Goal: Use online tool/utility: Utilize a website feature to perform a specific function

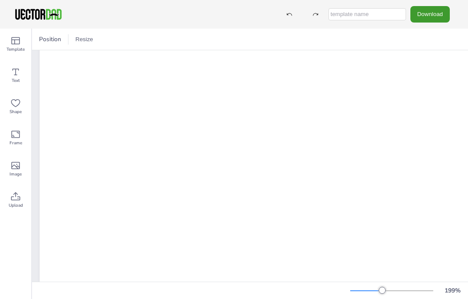
click at [6, 101] on div "Shape" at bounding box center [15, 106] width 31 height 31
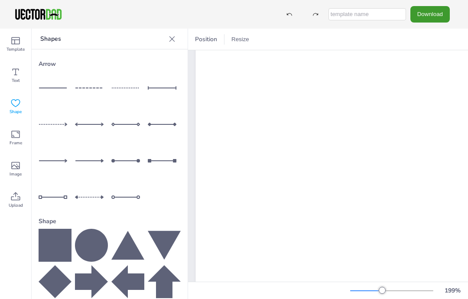
click at [167, 245] on icon at bounding box center [164, 245] width 33 height 29
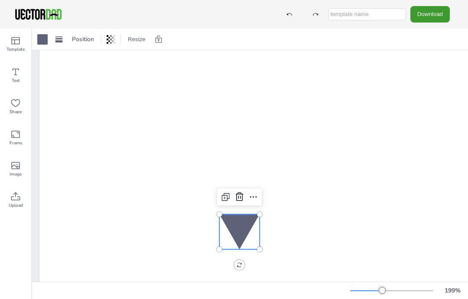
click at [241, 200] on icon at bounding box center [240, 197] width 10 height 10
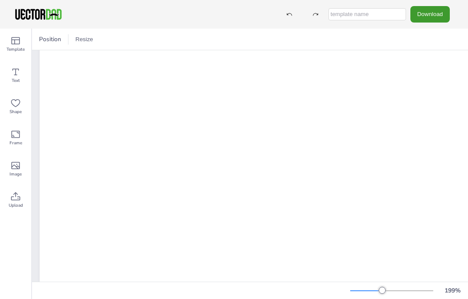
click at [11, 136] on icon at bounding box center [15, 134] width 10 height 10
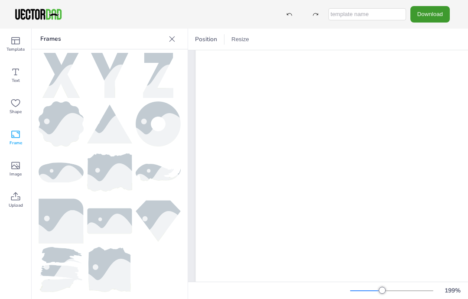
scroll to position [440, 0]
click at [89, 170] on img at bounding box center [109, 172] width 45 height 38
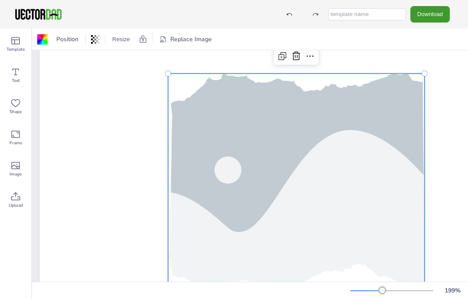
click at [291, 56] on div at bounding box center [297, 56] width 14 height 14
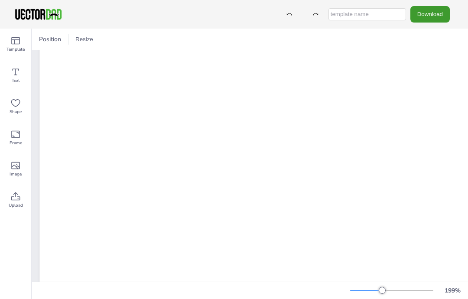
click at [16, 189] on div "Upload" at bounding box center [15, 200] width 31 height 31
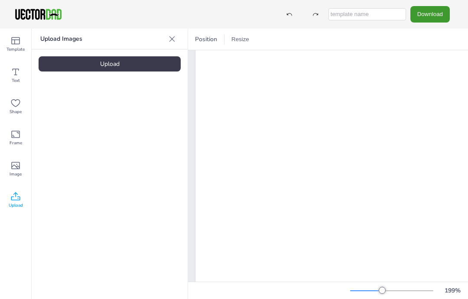
click at [13, 163] on icon at bounding box center [15, 165] width 10 height 10
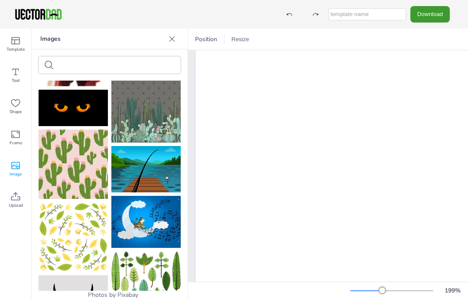
scroll to position [1246, 0]
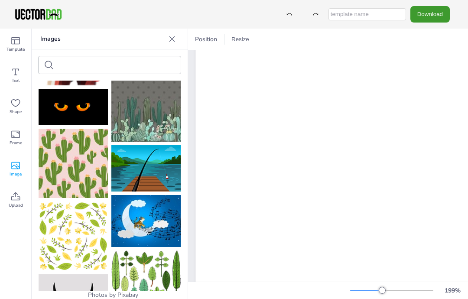
click at [64, 173] on img at bounding box center [73, 163] width 69 height 69
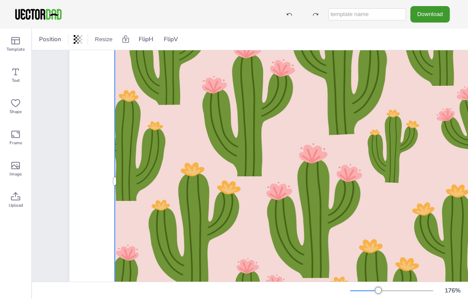
click at [313, 183] on div at bounding box center [296, 181] width 363 height 363
click at [314, 179] on div at bounding box center [297, 181] width 374 height 374
click at [329, 154] on div at bounding box center [297, 181] width 374 height 374
click at [330, 163] on div at bounding box center [297, 181] width 374 height 374
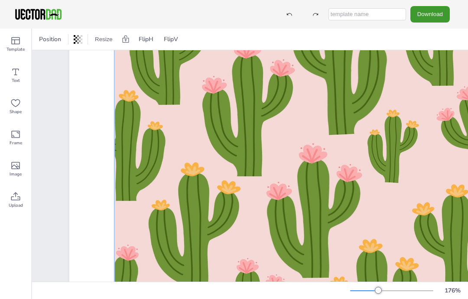
click at [250, 170] on div at bounding box center [297, 181] width 374 height 374
click at [20, 49] on span "Template" at bounding box center [16, 49] width 18 height 7
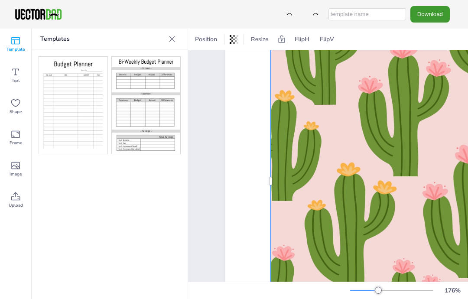
click at [51, 110] on img at bounding box center [73, 105] width 68 height 97
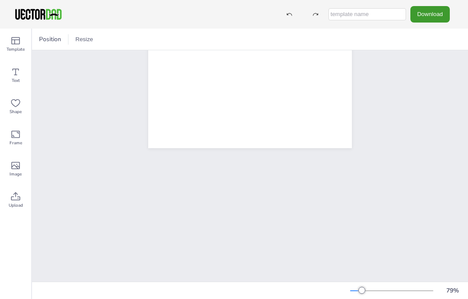
click at [20, 199] on icon at bounding box center [15, 196] width 9 height 8
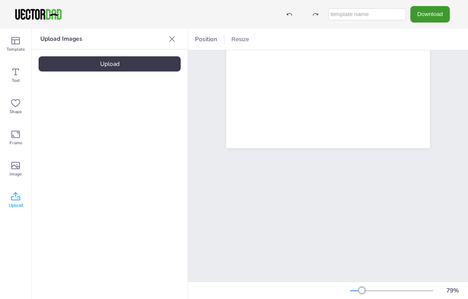
click at [44, 76] on div "Upload Images Upload" at bounding box center [110, 164] width 156 height 271
click at [49, 56] on div "Upload" at bounding box center [110, 63] width 142 height 15
click at [10, 43] on icon at bounding box center [15, 41] width 10 height 10
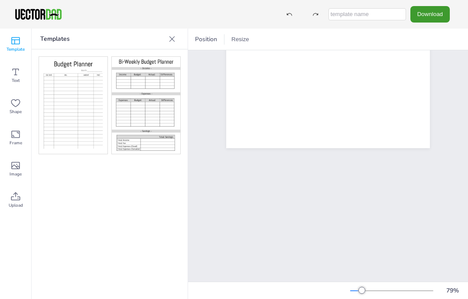
click at [9, 84] on div "Text" at bounding box center [15, 75] width 31 height 31
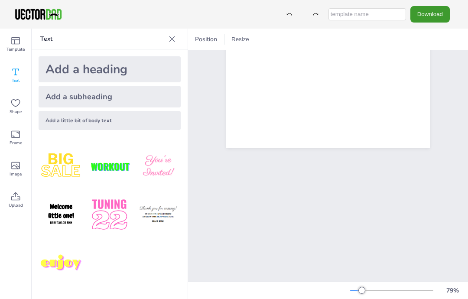
click at [7, 106] on div "Shape" at bounding box center [15, 106] width 31 height 31
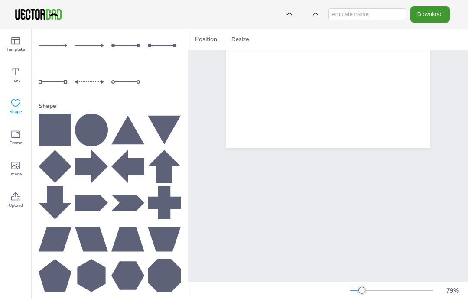
scroll to position [116, 0]
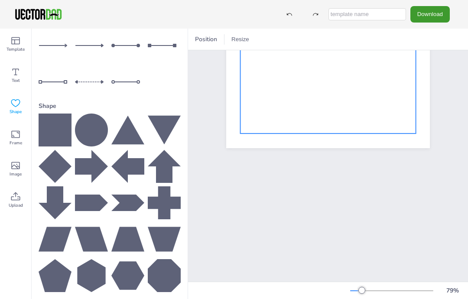
click at [382, 100] on div at bounding box center [329, 21] width 176 height 225
click at [428, 17] on button "Download" at bounding box center [430, 14] width 39 height 16
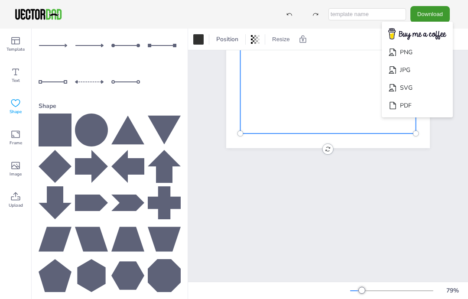
click at [421, 103] on li "PDF" at bounding box center [417, 106] width 71 height 18
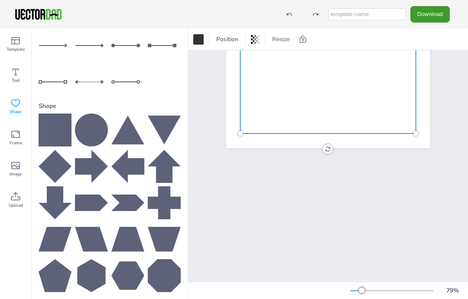
click at [441, 10] on button "Download" at bounding box center [430, 14] width 39 height 16
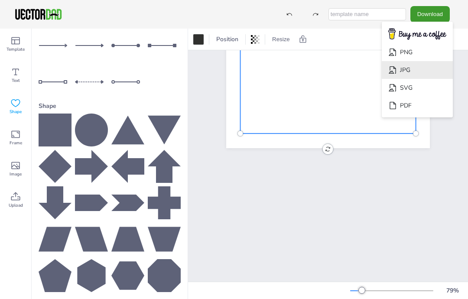
click at [433, 65] on li "JPG" at bounding box center [417, 70] width 71 height 18
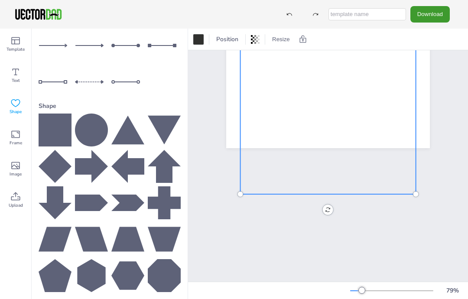
click at [282, 45] on button "Resize" at bounding box center [281, 40] width 25 height 14
click at [365, 4] on div "Download PNG JPG SVG PDF" at bounding box center [234, 14] width 468 height 29
click at [279, 43] on button "Resize" at bounding box center [281, 40] width 25 height 14
click at [316, 60] on li "US Letter (8.5in x 11in)" at bounding box center [305, 57] width 73 height 17
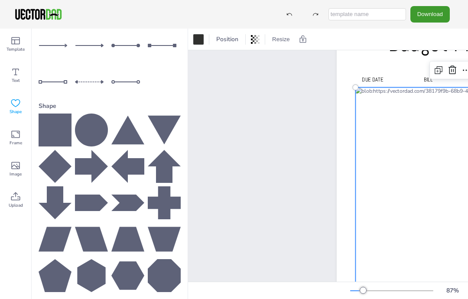
click at [441, 68] on icon at bounding box center [439, 70] width 10 height 10
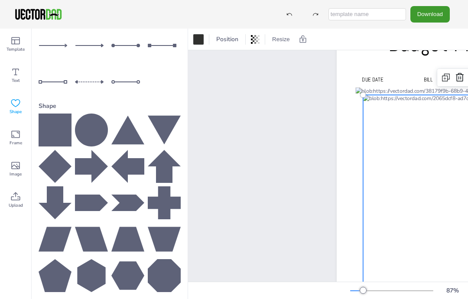
click at [460, 79] on icon at bounding box center [460, 77] width 10 height 10
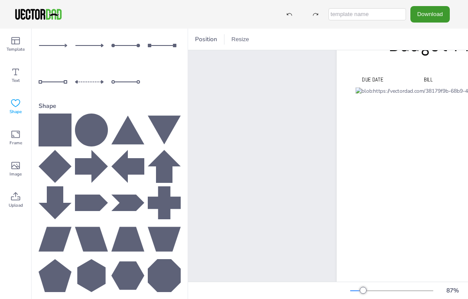
click at [247, 37] on button "Resize" at bounding box center [240, 40] width 25 height 14
click at [284, 62] on li "US Letter (8.5in x 11in)" at bounding box center [264, 57] width 73 height 17
click at [410, 0] on div "Download PNG JPG SVG PDF" at bounding box center [234, 14] width 468 height 29
click at [404, 2] on div "Download PNG JPG SVG PDF" at bounding box center [234, 14] width 468 height 29
click at [17, 100] on icon at bounding box center [15, 103] width 9 height 8
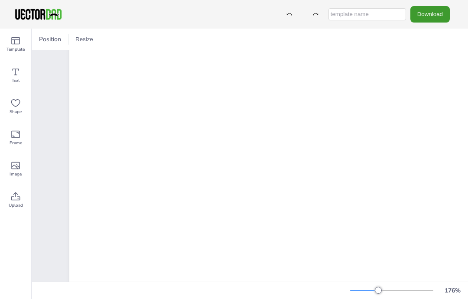
click at [37, 42] on div "Position" at bounding box center [50, 40] width 29 height 14
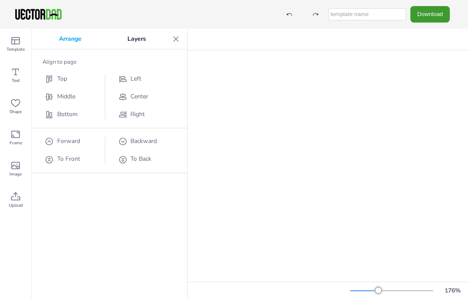
click at [134, 100] on span "Center" at bounding box center [139, 96] width 18 height 8
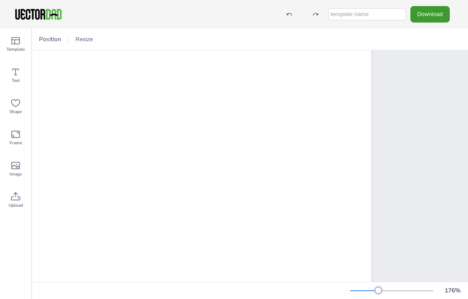
click at [21, 69] on div "Text" at bounding box center [15, 75] width 31 height 31
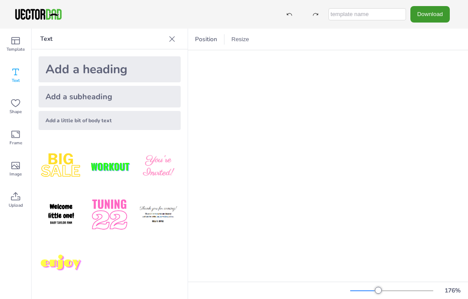
click at [53, 92] on div "Add a subheading" at bounding box center [110, 97] width 142 height 22
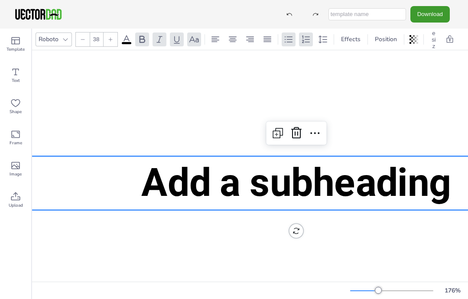
click at [357, 183] on span "Add a subheading" at bounding box center [296, 182] width 310 height 45
click at [455, 185] on p "Add a subheading" at bounding box center [296, 183] width 547 height 54
click at [449, 190] on span "Add a subheading" at bounding box center [296, 182] width 310 height 45
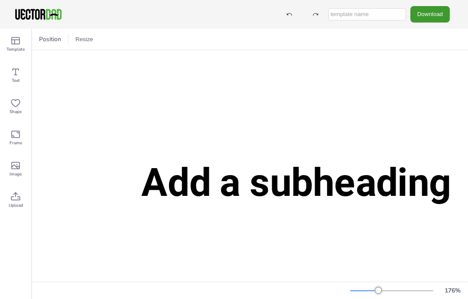
click at [447, 187] on span "Add a subheading" at bounding box center [296, 182] width 310 height 45
click at [447, 188] on span "Add a subheading" at bounding box center [296, 182] width 310 height 45
click at [435, 196] on span "Add a subheading" at bounding box center [296, 182] width 310 height 45
click at [417, 196] on span "Add a subheading" at bounding box center [296, 182] width 310 height 45
click at [323, 176] on span "Add a subheading" at bounding box center [296, 182] width 310 height 45
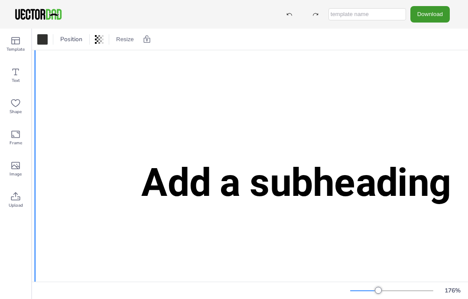
click at [40, 42] on div at bounding box center [42, 39] width 10 height 10
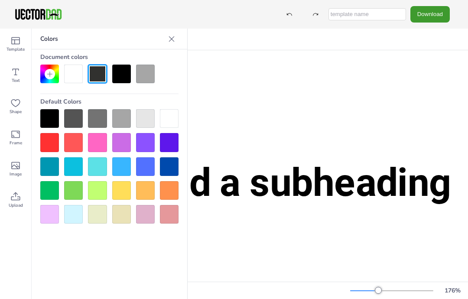
click at [95, 158] on div at bounding box center [97, 166] width 19 height 19
click at [88, 139] on div at bounding box center [97, 142] width 19 height 19
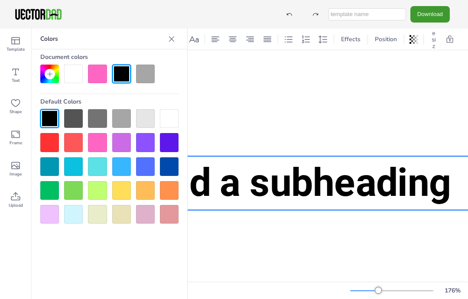
click at [420, 194] on span "Add a subheading" at bounding box center [296, 182] width 310 height 45
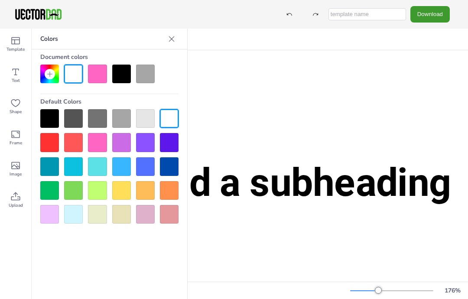
click at [389, 192] on span "Add a subheading" at bounding box center [296, 182] width 310 height 45
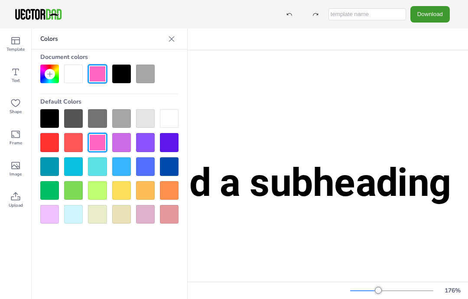
click at [161, 34] on p "Colors" at bounding box center [102, 39] width 124 height 21
click at [161, 33] on p "Colors" at bounding box center [102, 39] width 124 height 21
click at [172, 42] on icon at bounding box center [171, 39] width 9 height 9
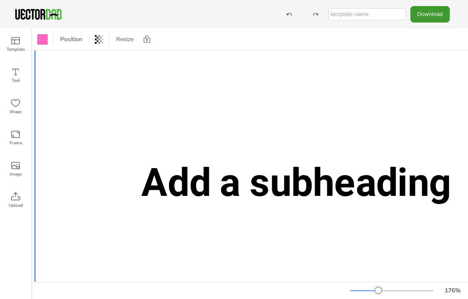
click at [404, 196] on span "Add a subheading" at bounding box center [296, 182] width 310 height 45
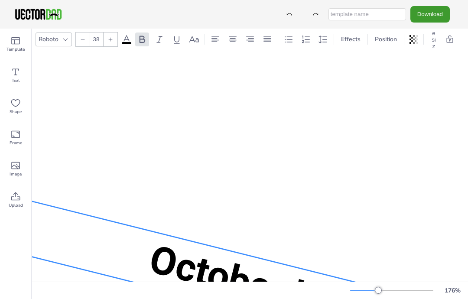
click at [315, 185] on div at bounding box center [296, 234] width 523 height 669
click at [173, 265] on span "October budgets" at bounding box center [290, 294] width 291 height 114
click at [171, 260] on span "October budgets" at bounding box center [290, 294] width 291 height 114
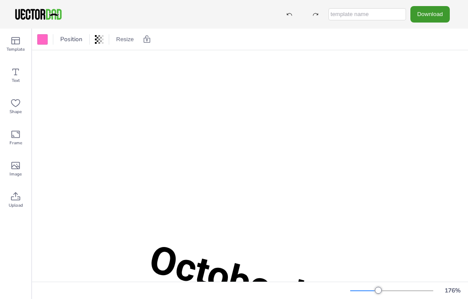
click at [240, 274] on span "October budgets" at bounding box center [290, 294] width 291 height 114
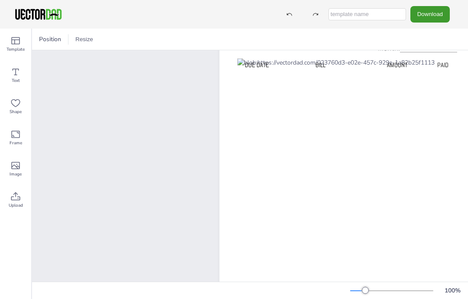
click at [18, 82] on span "Text" at bounding box center [16, 80] width 8 height 7
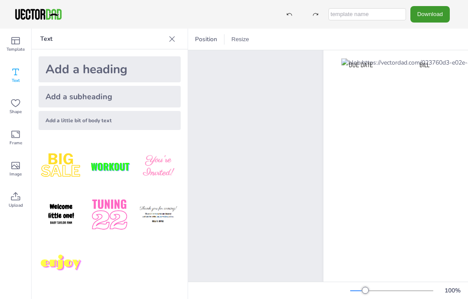
click at [39, 98] on div "Add a subheading" at bounding box center [110, 97] width 142 height 22
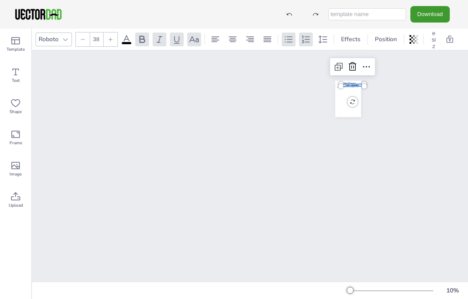
click at [360, 281] on div "Budget Planner Due Date BILL AMOUNT PAID Month:____________ Add a subheading" at bounding box center [250, 166] width 436 height 232
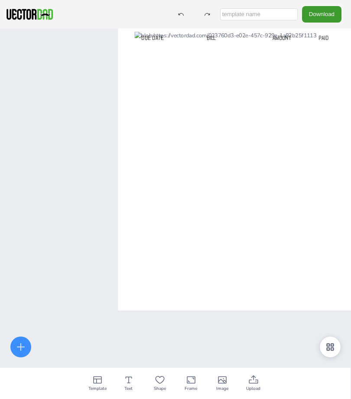
click at [31, 299] on div "Budget Planner Due Date BILL AMOUNT PAID Month:____________ Add a subheading" at bounding box center [175, 228] width 351 height 399
click at [23, 299] on icon at bounding box center [21, 347] width 10 height 10
click at [33, 299] on div at bounding box center [175, 228] width 351 height 399
click at [29, 299] on div at bounding box center [20, 346] width 21 height 21
click at [31, 299] on div at bounding box center [175, 228] width 351 height 399
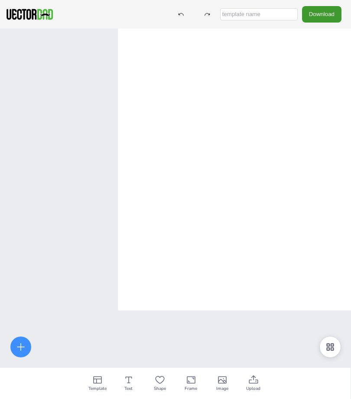
click at [34, 299] on div at bounding box center [175, 228] width 351 height 399
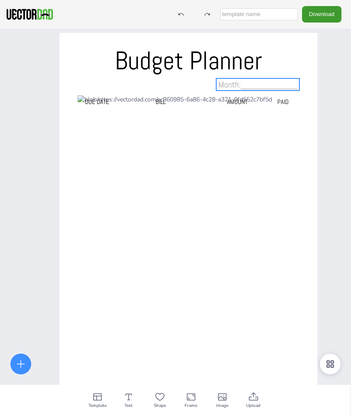
click at [252, 88] on span "Month:____________" at bounding box center [258, 84] width 79 height 11
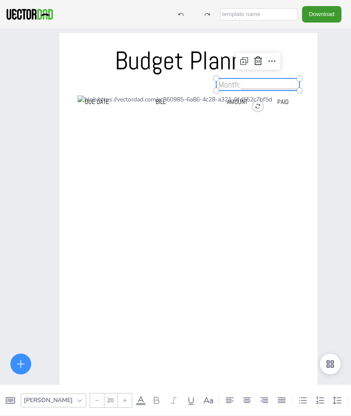
click at [277, 86] on span "Month:____________" at bounding box center [258, 84] width 79 height 11
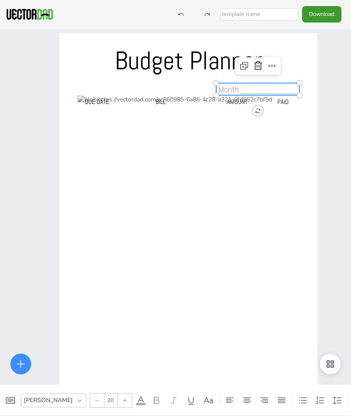
click at [282, 81] on div "Budget Planner" at bounding box center [188, 63] width 201 height 41
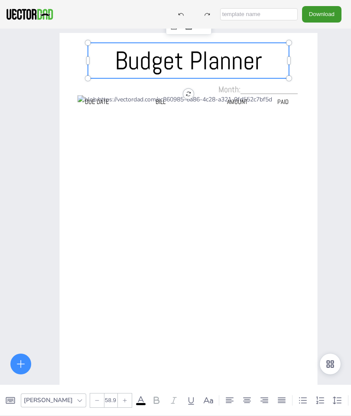
click at [275, 92] on span "Month:____________" at bounding box center [258, 89] width 79 height 11
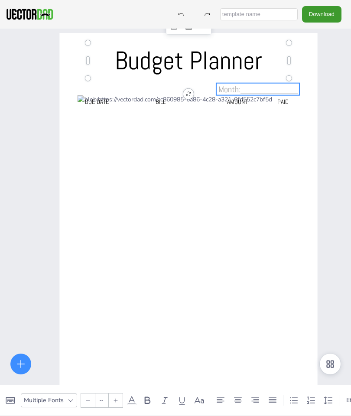
type input "20"
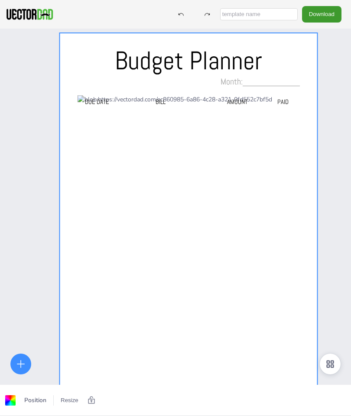
click at [251, 82] on span "Month:____________" at bounding box center [260, 81] width 79 height 11
click at [252, 83] on span "Month:____________" at bounding box center [260, 81] width 79 height 11
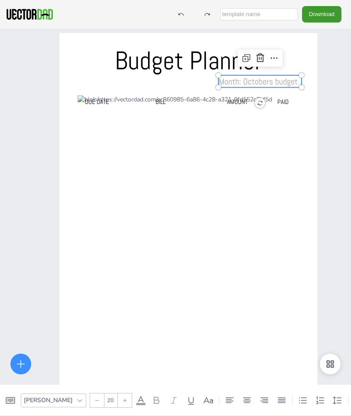
click at [326, 283] on div "Budget Planner Due Date BILL AMOUNT PAID Month: Octobers budget ." at bounding box center [175, 237] width 351 height 416
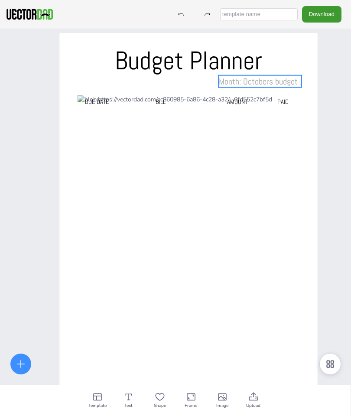
click at [290, 79] on span "Month: Octobers budget ." at bounding box center [260, 81] width 83 height 11
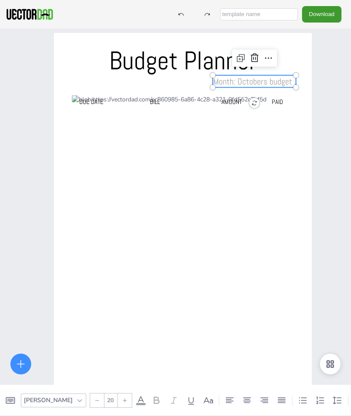
click at [282, 53] on p "Budget Planner" at bounding box center [182, 61] width 201 height 36
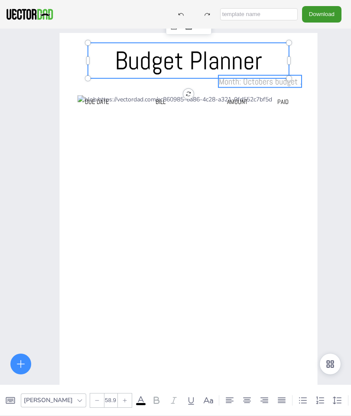
click at [293, 85] on span "Month: Octobers budget ." at bounding box center [260, 81] width 83 height 11
type input "20"
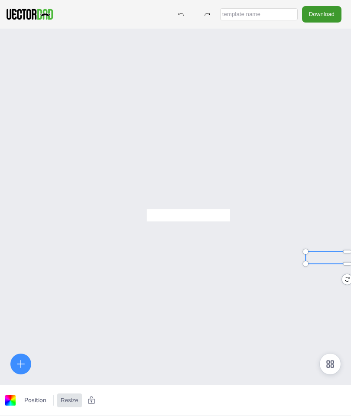
click at [303, 78] on div "Budget Planner Due Date BILL AMOUNT PAID Month: Octobers budget ." at bounding box center [175, 237] width 351 height 416
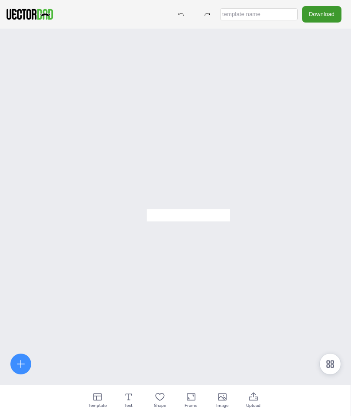
click at [219, 203] on div "Budget Planner Due Date BILL AMOUNT PAID Month: Octobers budget ." at bounding box center [175, 237] width 351 height 416
click at [214, 216] on div at bounding box center [187, 215] width 83 height 12
click at [213, 216] on div at bounding box center [187, 215] width 83 height 12
click at [215, 213] on div at bounding box center [188, 215] width 83 height 12
click at [217, 208] on div "Budget Planner Due Date BILL AMOUNT PAID Month: Octobers budget ." at bounding box center [175, 237] width 351 height 416
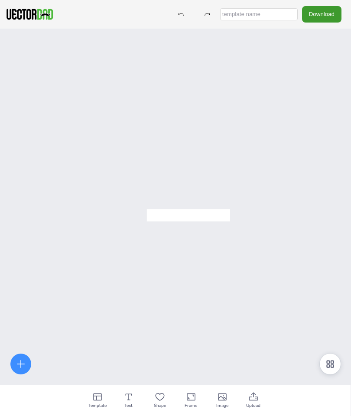
click at [222, 206] on div "Budget Planner Due Date BILL AMOUNT PAID Month: Octobers budget ." at bounding box center [175, 237] width 351 height 416
click at [212, 225] on div "Budget Planner Due Date BILL AMOUNT PAID Month: Octobers budget ." at bounding box center [175, 237] width 351 height 416
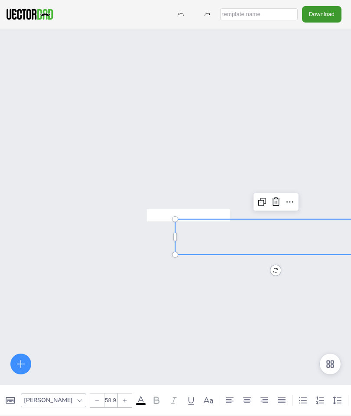
click at [212, 225] on div "Budget Planner Due Date BILL AMOUNT PAID Month: Octobers budget ." at bounding box center [175, 237] width 351 height 416
click at [220, 212] on div at bounding box center [188, 215] width 83 height 12
click at [261, 195] on div "Budget Planner Due Date BILL AMOUNT PAID Month: Octobers budget ." at bounding box center [175, 237] width 351 height 416
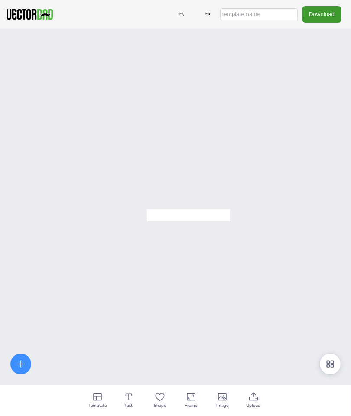
click at [219, 213] on div at bounding box center [188, 215] width 83 height 12
click at [220, 203] on div "Budget Planner Due Date BILL AMOUNT PAID Month: Octobers budget ." at bounding box center [175, 237] width 351 height 416
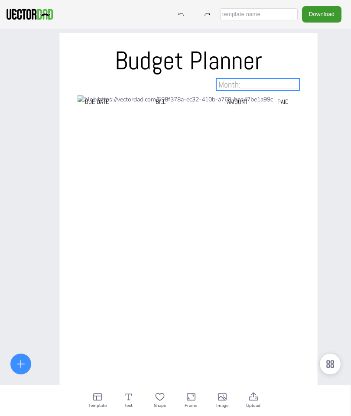
click at [260, 89] on span "Month:____________" at bounding box center [258, 84] width 79 height 11
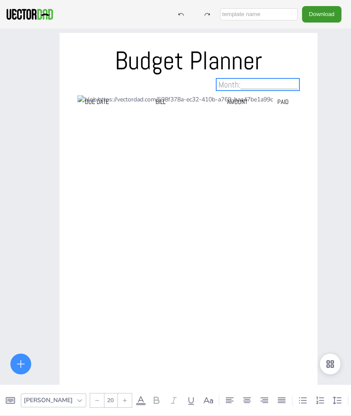
click at [280, 86] on span "Month:____________" at bounding box center [258, 84] width 79 height 11
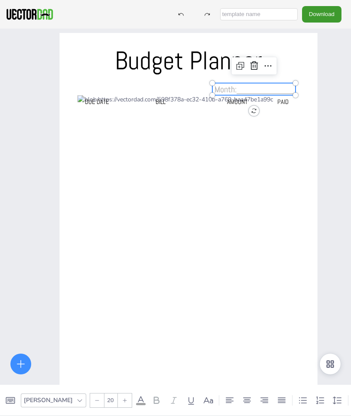
click at [282, 84] on span "Month:____________" at bounding box center [254, 89] width 79 height 11
click at [281, 83] on p "Month:____________" at bounding box center [253, 89] width 83 height 12
click at [267, 66] on icon at bounding box center [268, 66] width 10 height 10
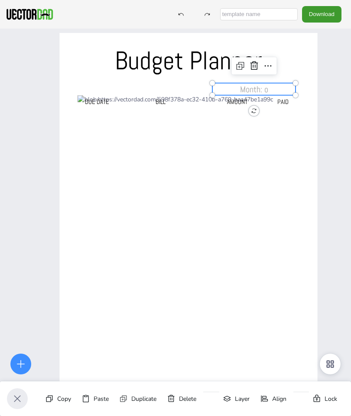
click at [280, 92] on p "Month: o" at bounding box center [253, 89] width 83 height 12
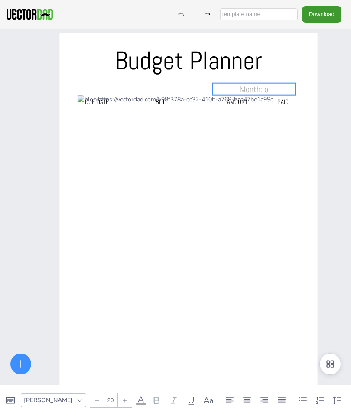
click at [279, 94] on p "Month: o" at bounding box center [253, 89] width 83 height 12
click at [335, 286] on div "Budget Planner Due Date BILL AMOUNT PAID Month: October" at bounding box center [175, 237] width 351 height 416
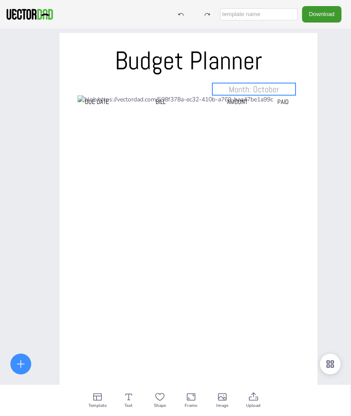
click at [285, 92] on p "Month: October" at bounding box center [253, 89] width 83 height 12
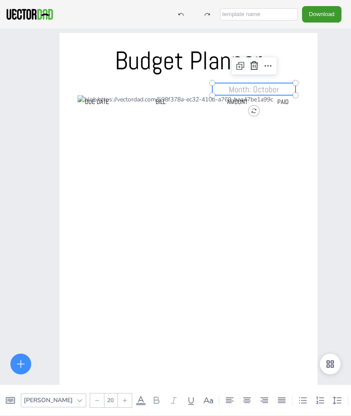
click at [282, 90] on p "Month: October" at bounding box center [253, 89] width 83 height 12
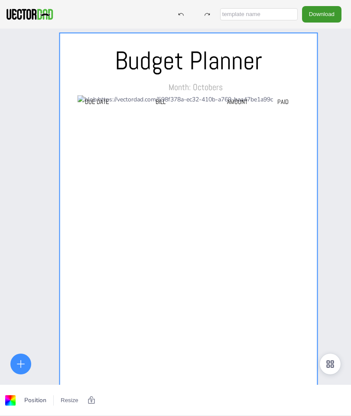
click at [87, 130] on div at bounding box center [189, 237] width 222 height 284
